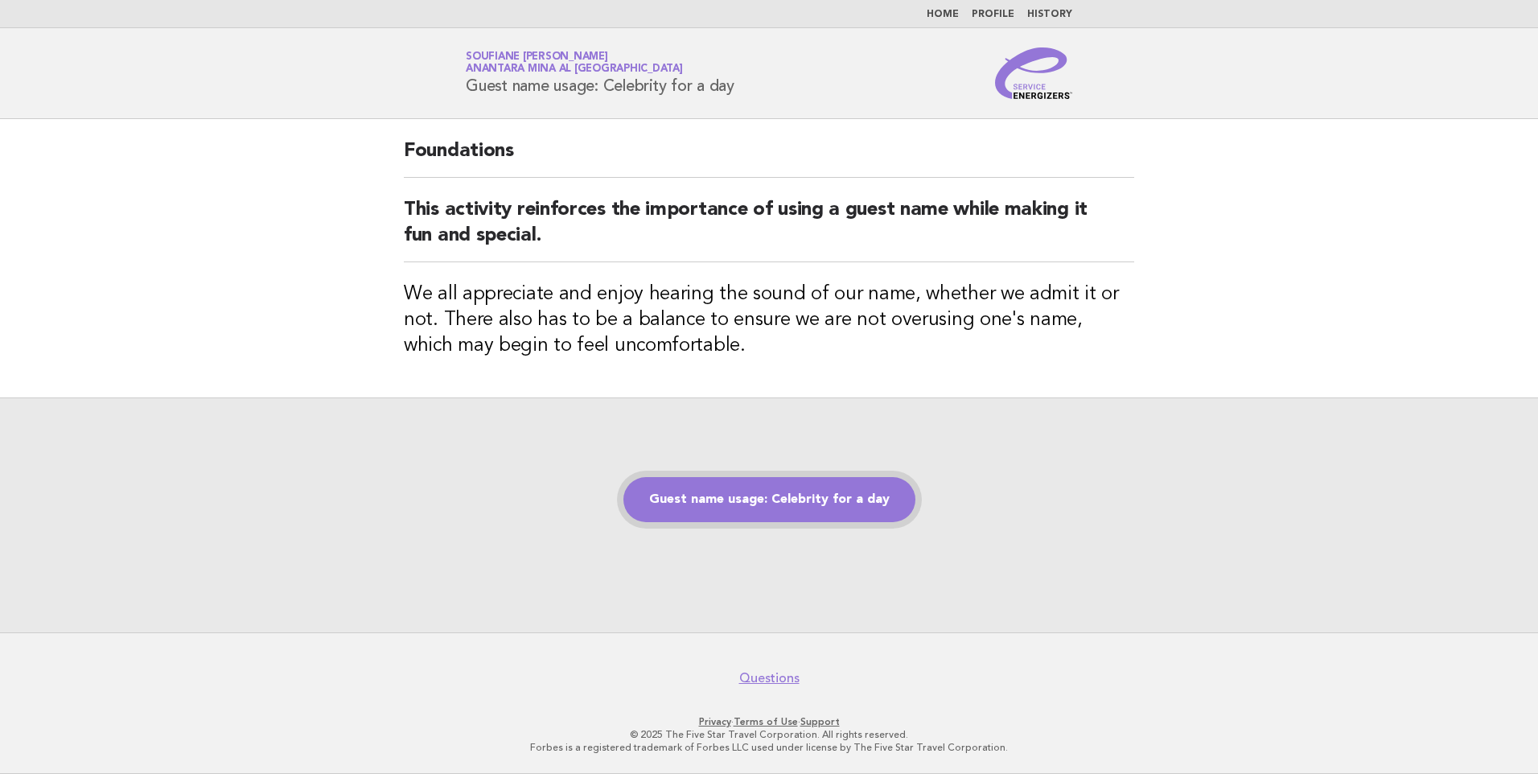
click at [751, 502] on link "Guest name usage: Celebrity for a day" at bounding box center [769, 499] width 292 height 45
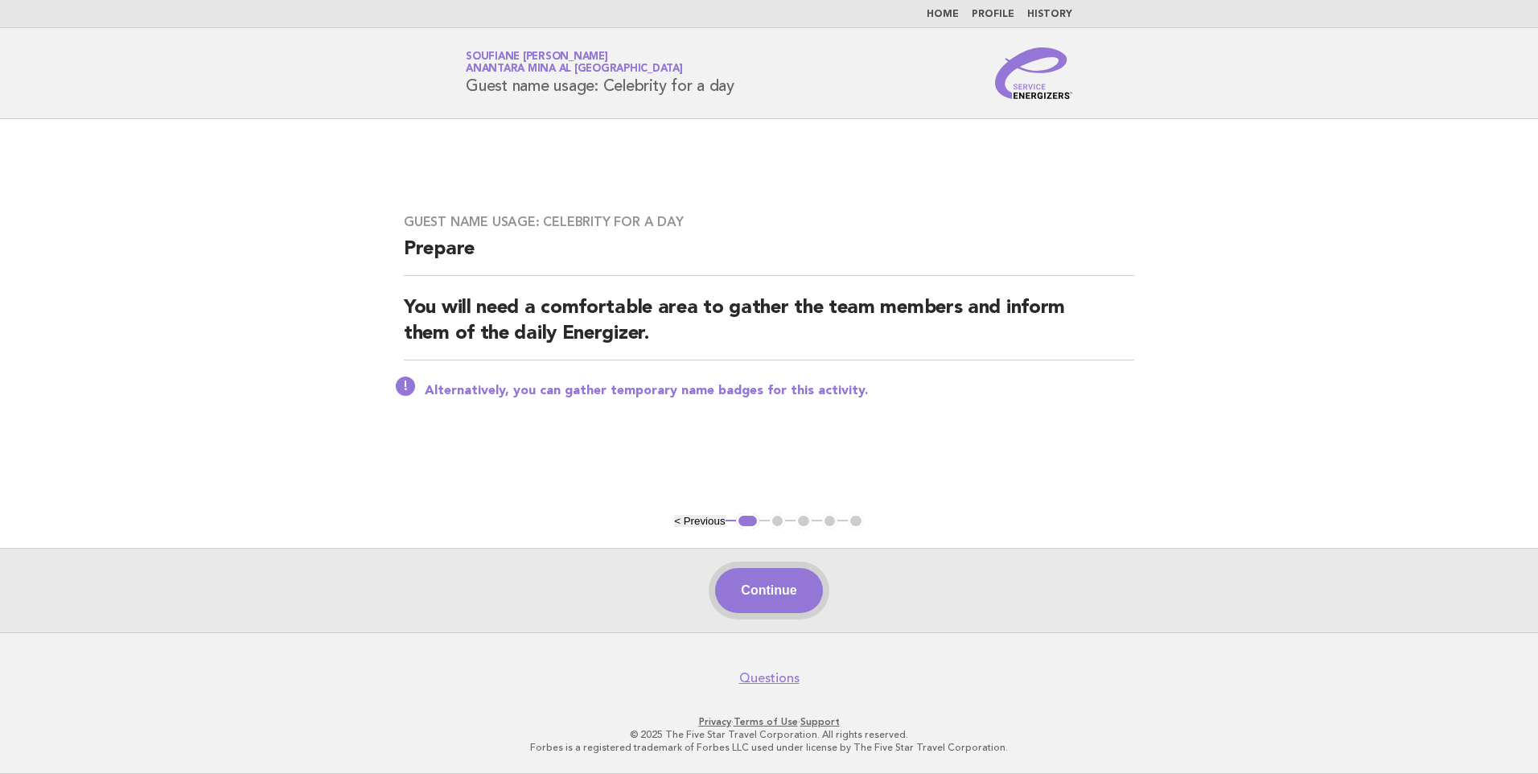
click at [765, 592] on button "Continue" at bounding box center [768, 590] width 107 height 45
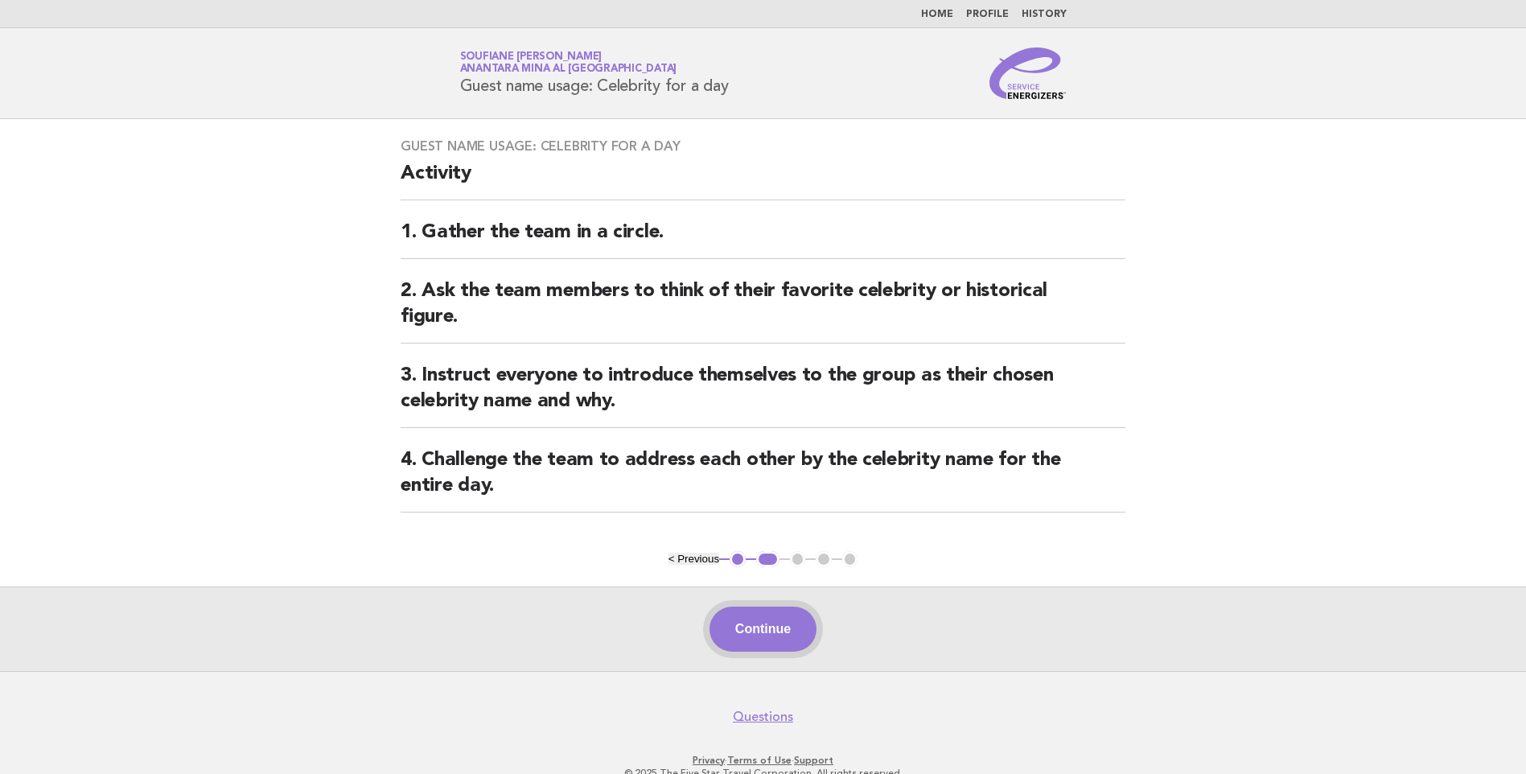
click at [758, 638] on button "Continue" at bounding box center [762, 628] width 107 height 45
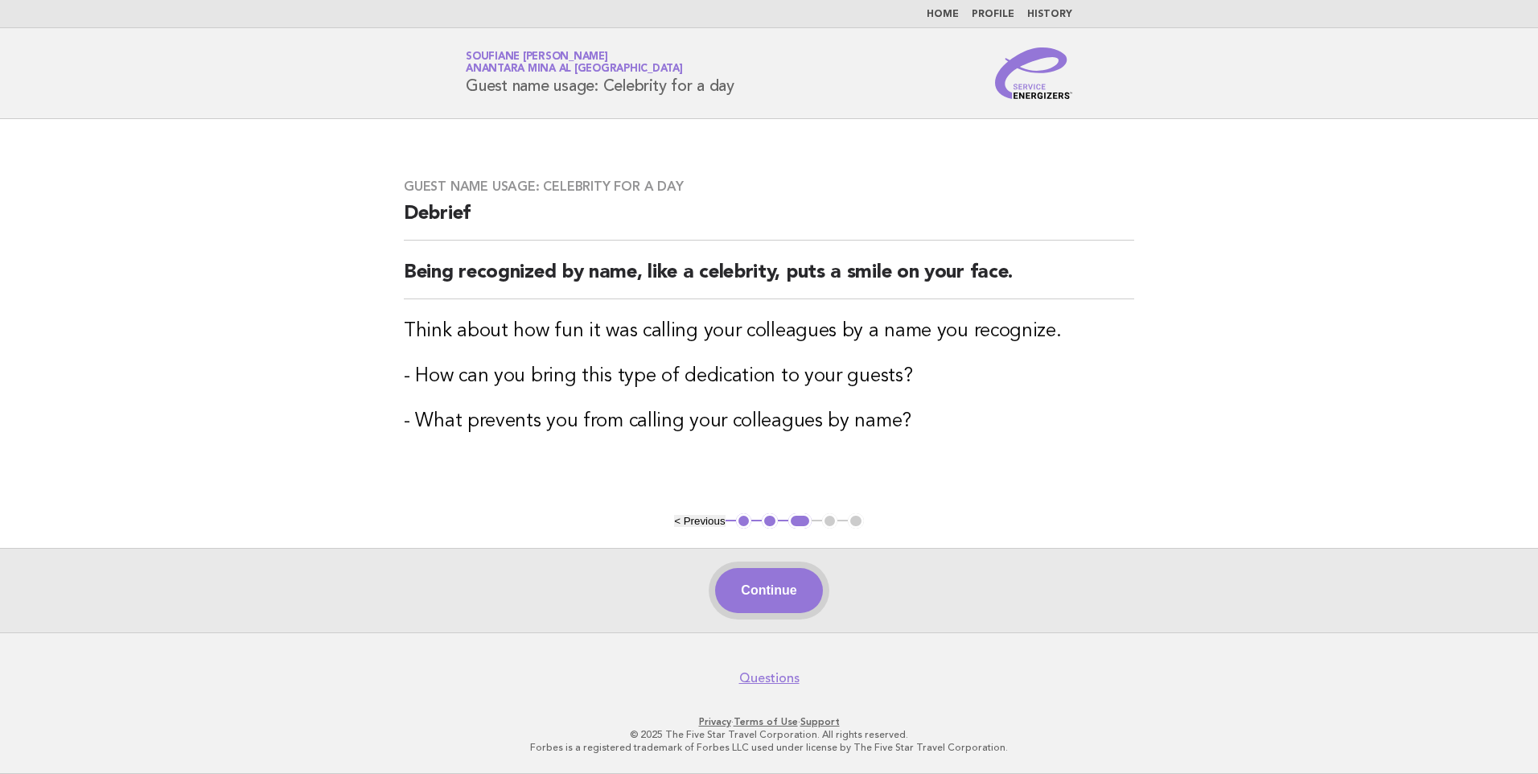
click at [777, 595] on button "Continue" at bounding box center [768, 590] width 107 height 45
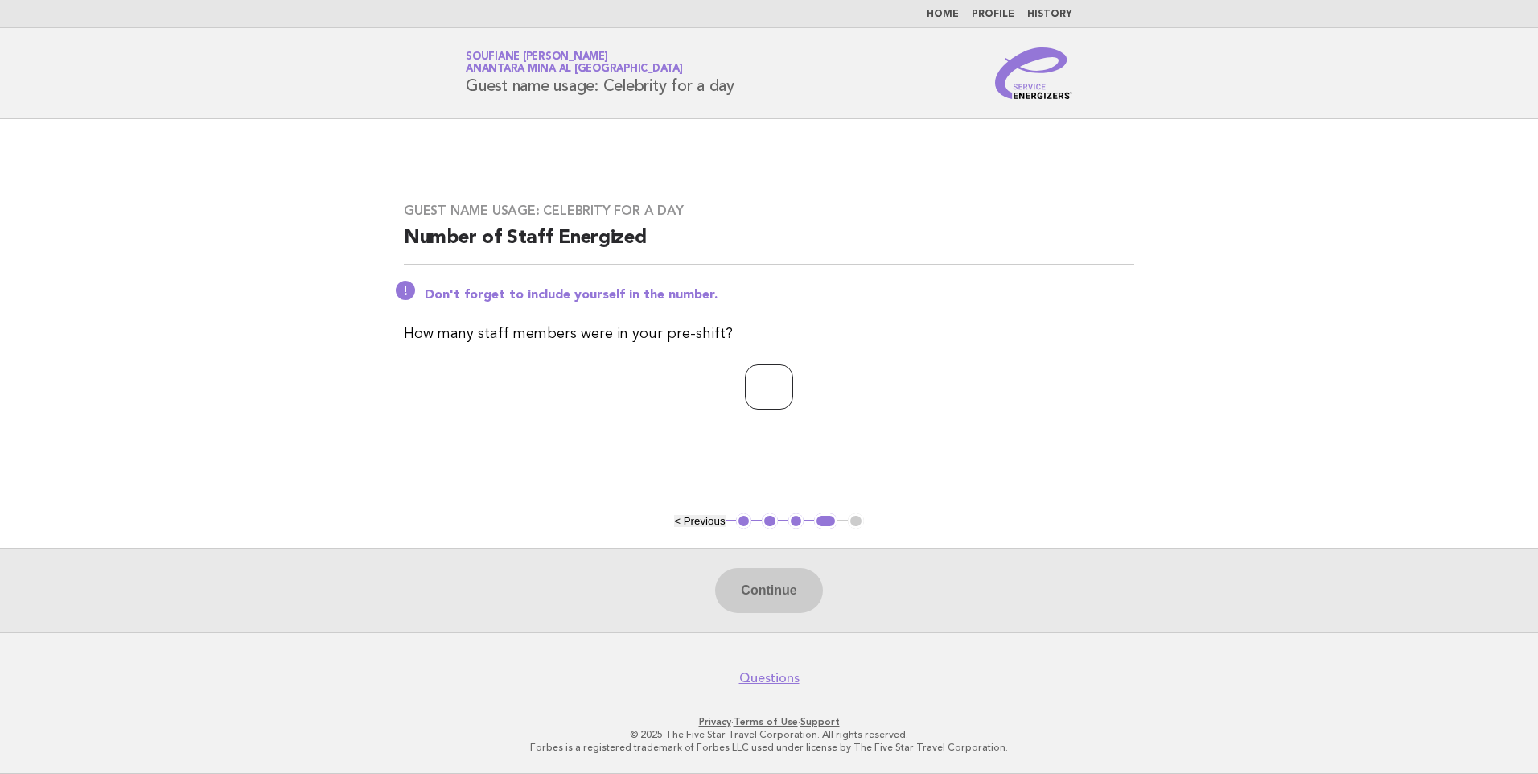
click at [782, 394] on input "number" at bounding box center [769, 386] width 48 height 45
type input "*"
click at [772, 589] on button "Continue" at bounding box center [768, 590] width 107 height 45
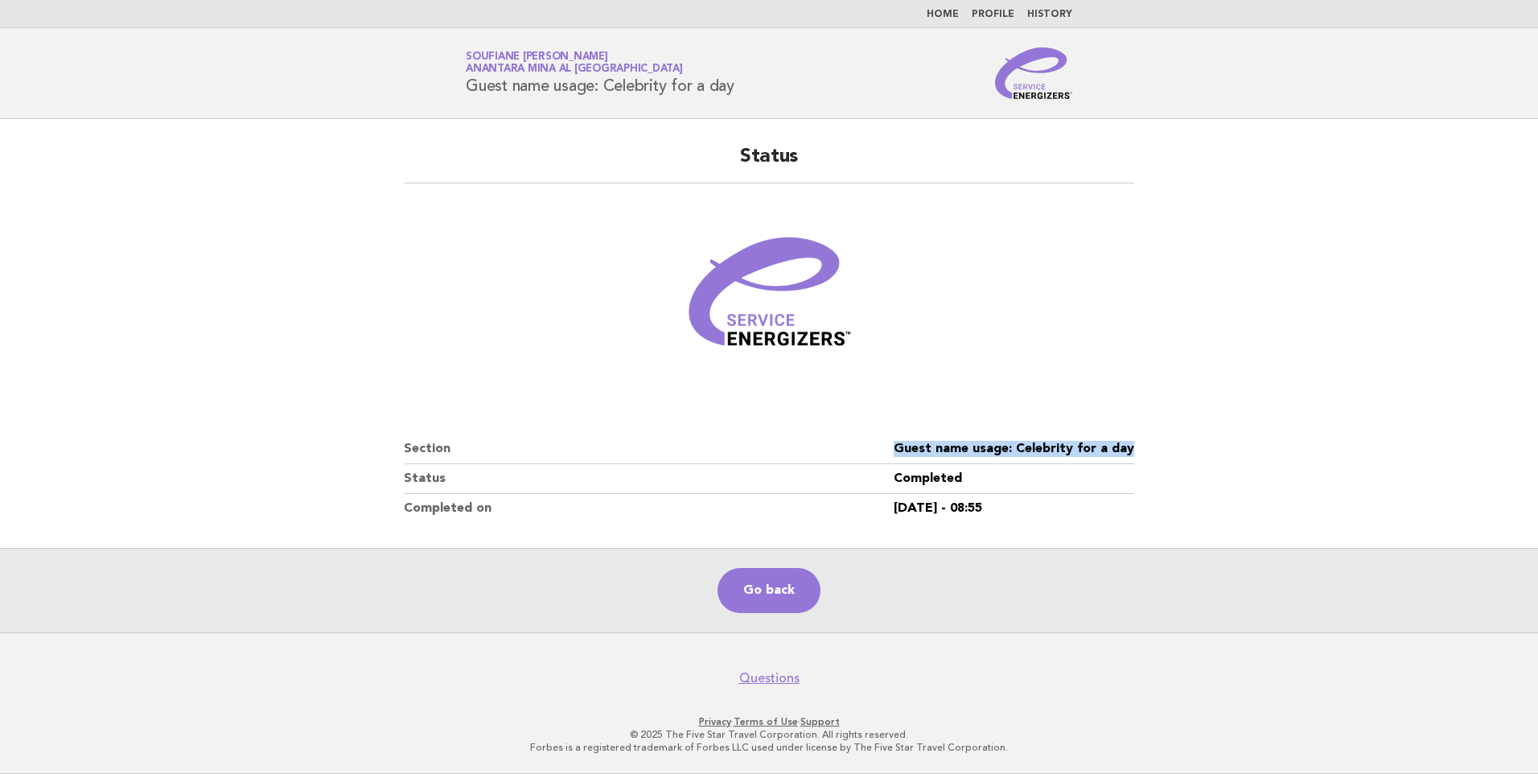
drag, startPoint x: 1101, startPoint y: 447, endPoint x: 890, endPoint y: 452, distance: 210.8
click at [890, 452] on div "Status Section Guest name usage: Celebrity for a day Status Completed Completed…" at bounding box center [768, 333] width 769 height 417
copy dl "Guest name usage: Celebrity for a day"
